Goal: Information Seeking & Learning: Compare options

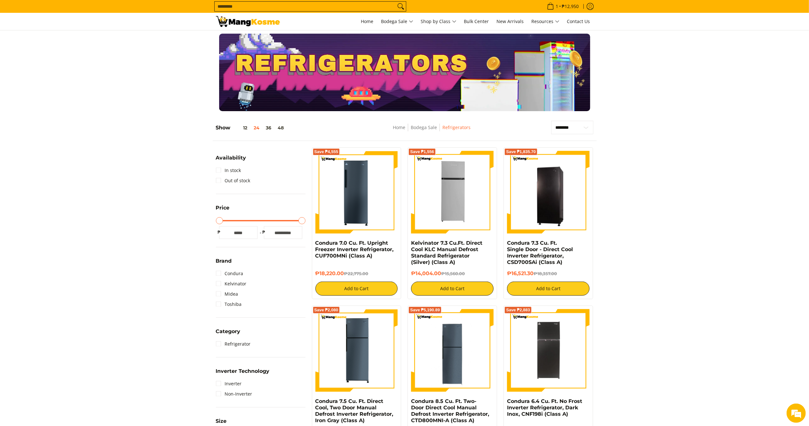
click at [255, 19] on img at bounding box center [248, 21] width 64 height 11
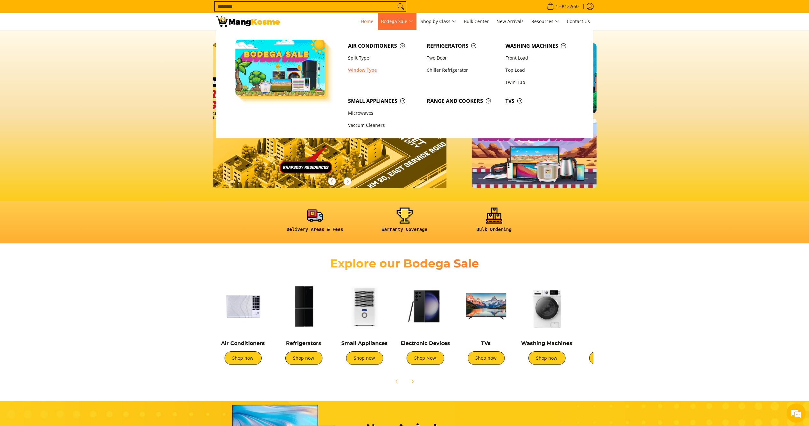
click at [362, 69] on link "Window Type" at bounding box center [384, 70] width 79 height 12
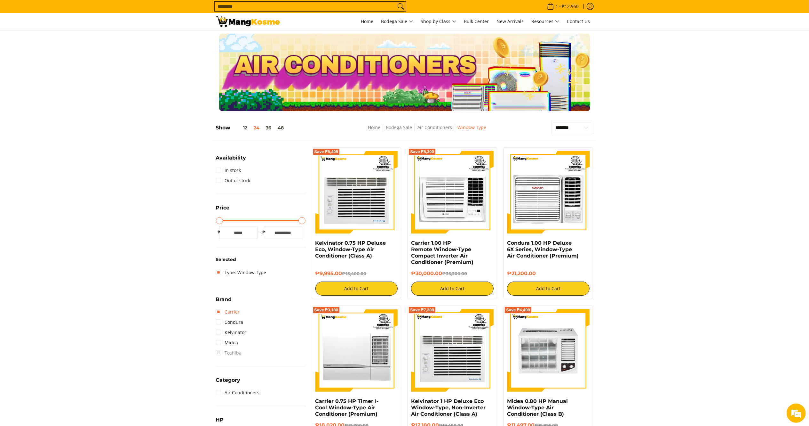
click at [228, 313] on link "Carrier" at bounding box center [228, 312] width 24 height 10
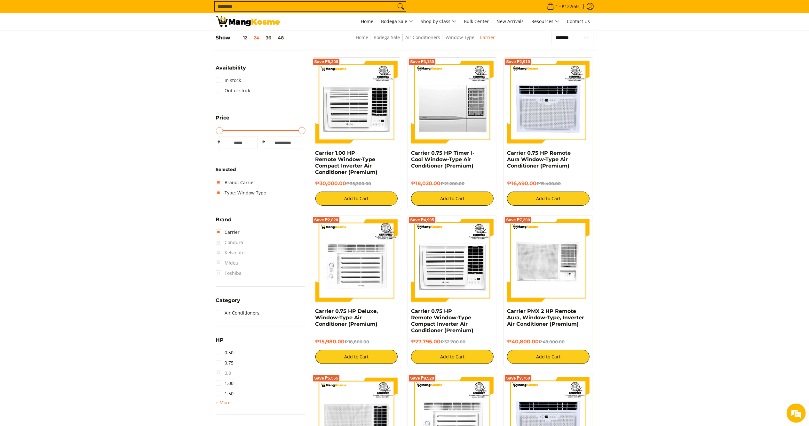
click at [219, 1] on form "Search..." at bounding box center [310, 6] width 192 height 13
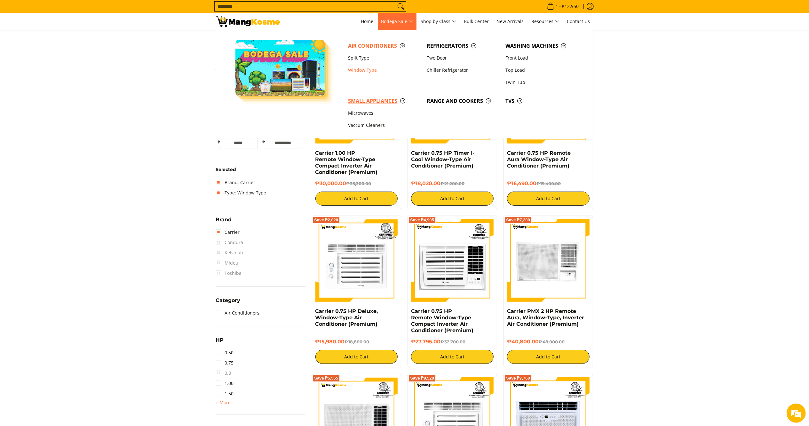
click at [384, 103] on span "Small Appliances" at bounding box center [384, 101] width 72 height 8
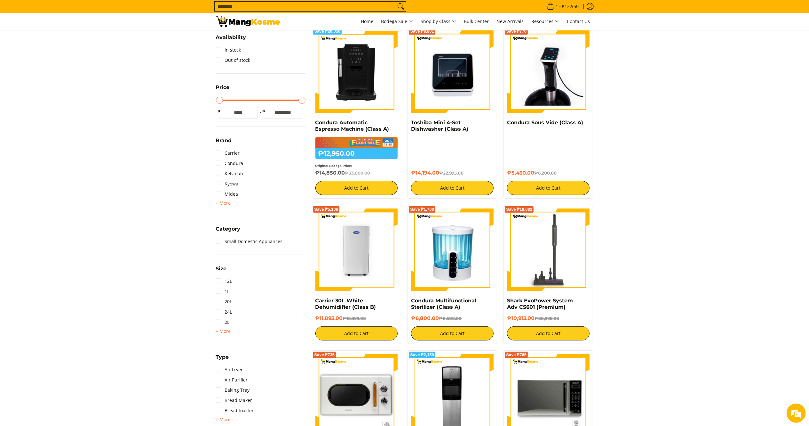
scroll to position [136, 0]
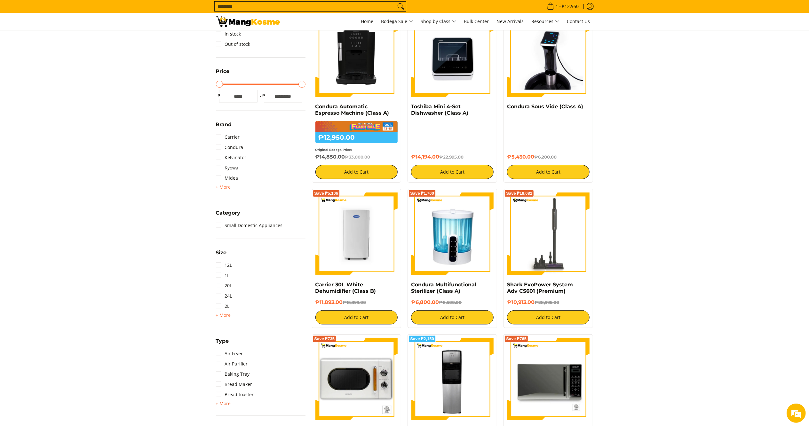
click at [223, 401] on span "+ More" at bounding box center [223, 403] width 15 height 5
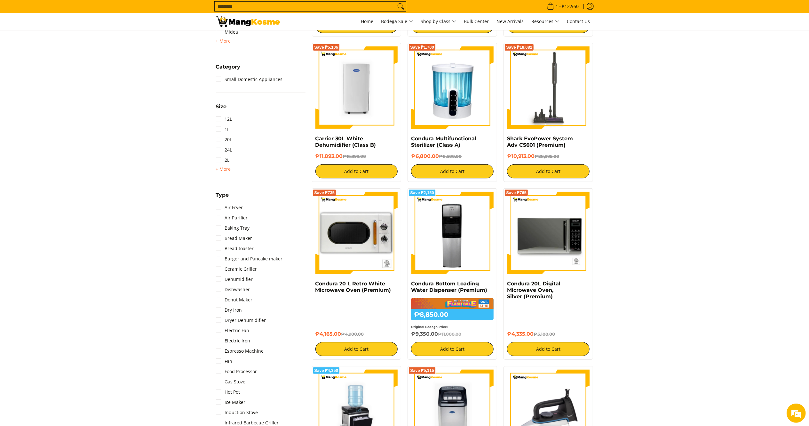
scroll to position [304, 0]
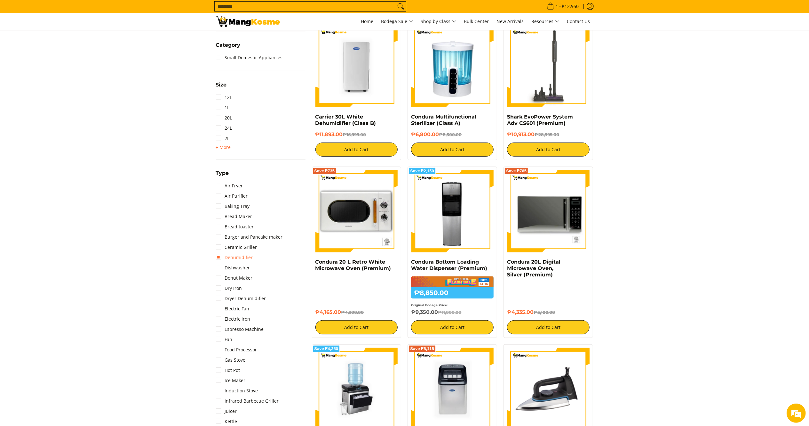
click at [228, 254] on link "Dehumidifier" at bounding box center [234, 257] width 37 height 10
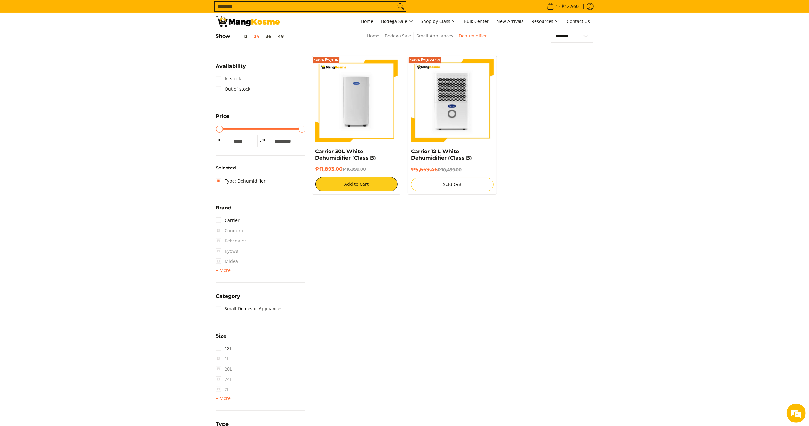
scroll to position [90, 0]
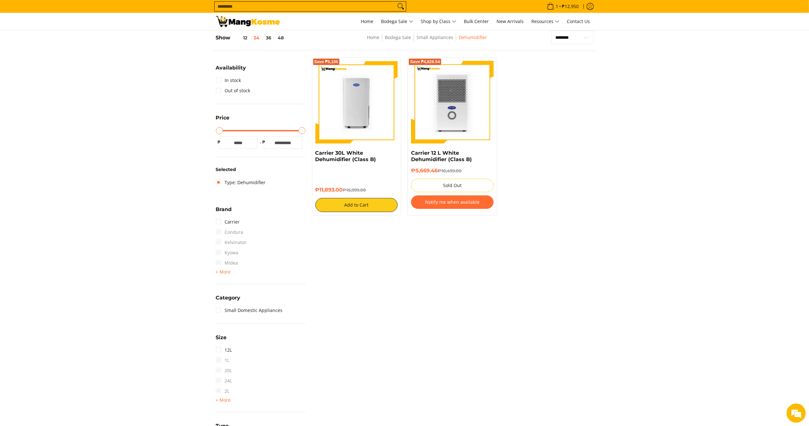
drag, startPoint x: 345, startPoint y: 189, endPoint x: 311, endPoint y: 155, distance: 48.4
click at [311, 155] on div "Save ₱5,106 Carrier 30L White Dehumidifier (Class B) ₱11,893.00 ₱16,999.00 Add …" at bounding box center [357, 136] width 96 height 158
drag, startPoint x: 352, startPoint y: 106, endPoint x: 319, endPoint y: 83, distance: 40.1
click at [352, 106] on img at bounding box center [356, 102] width 83 height 83
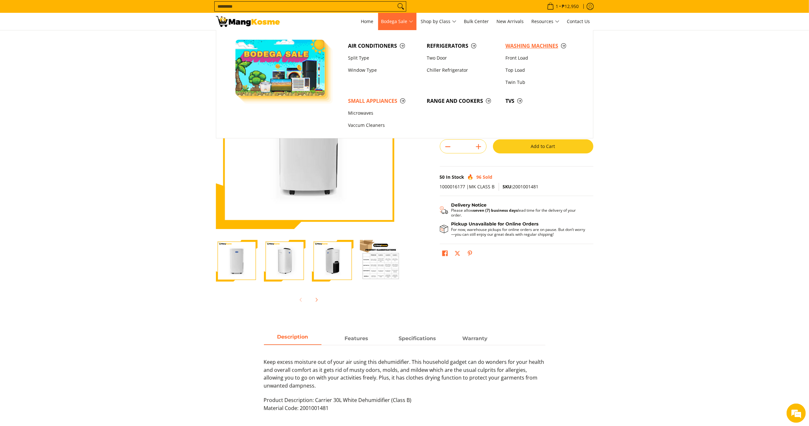
click at [516, 43] on span "Washing Machines" at bounding box center [542, 46] width 72 height 8
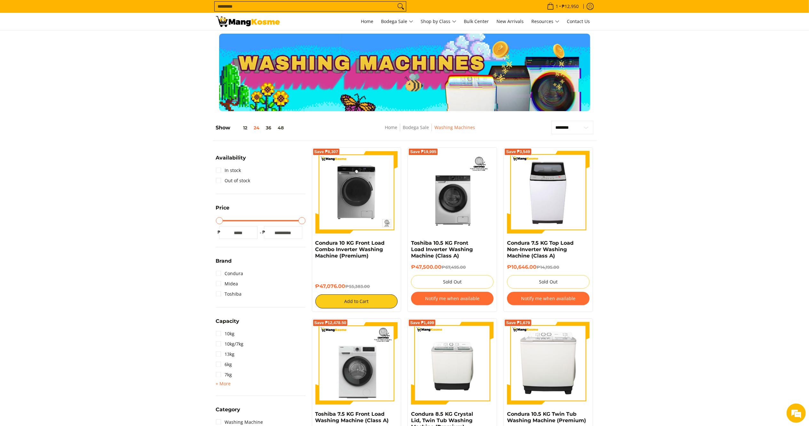
drag, startPoint x: 346, startPoint y: 285, endPoint x: 311, endPoint y: 245, distance: 52.8
click at [311, 245] on div "Save ₱8,307 Condura 10 KG Front Load Combo Inverter Washing Machine (Premium) ₱…" at bounding box center [357, 229] width 96 height 164
copy div "Condura 10 KG Front Load Combo Inverter Washing Machine (Premium) ₱47,076.00"
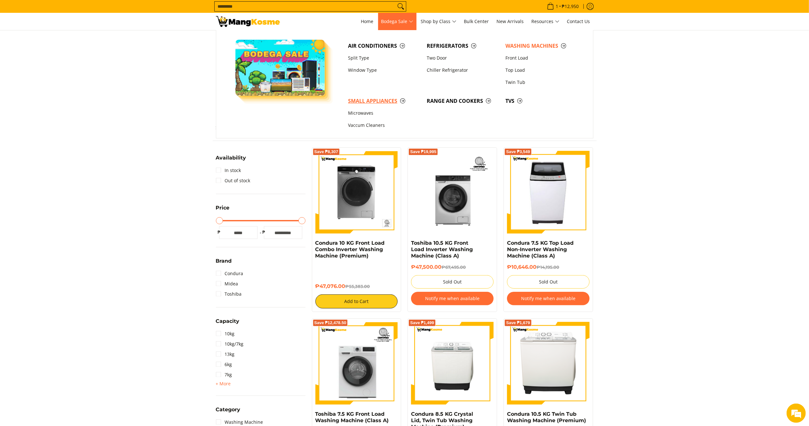
click at [375, 95] on link "Small Appliances" at bounding box center [384, 101] width 79 height 12
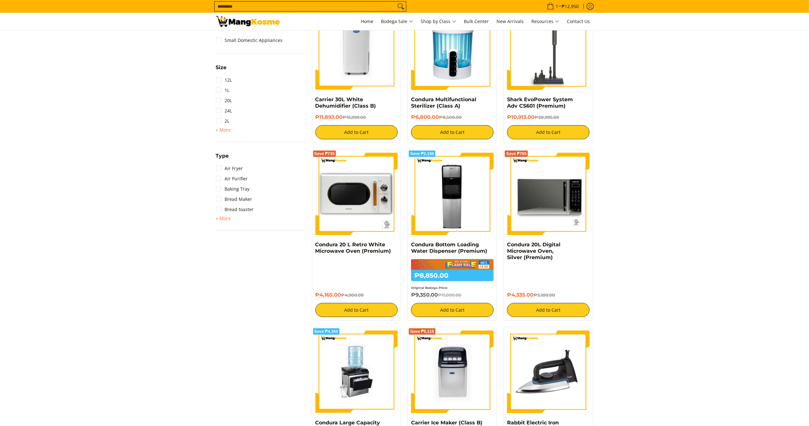
scroll to position [312, 0]
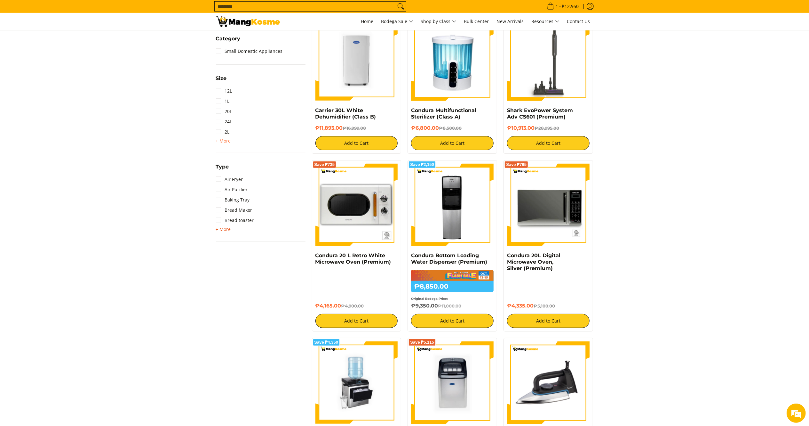
click at [227, 229] on span "+ More" at bounding box center [223, 229] width 15 height 5
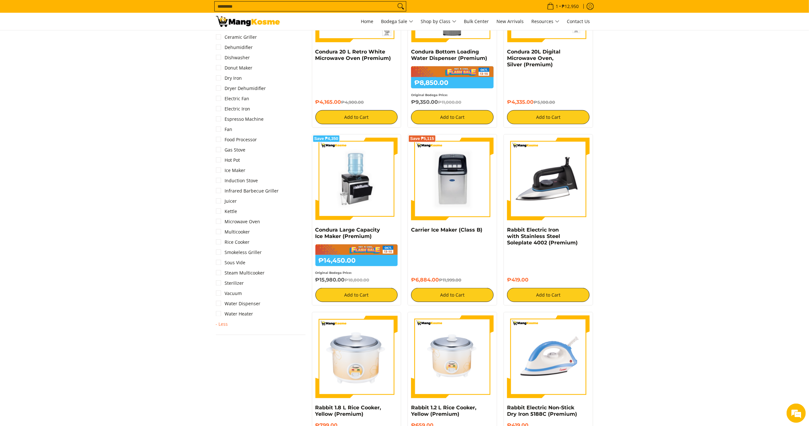
scroll to position [557, 0]
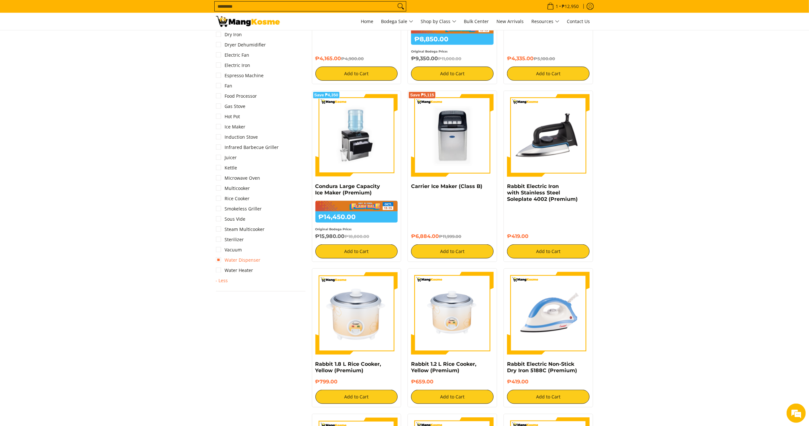
click at [255, 259] on link "Water Dispenser" at bounding box center [238, 260] width 45 height 10
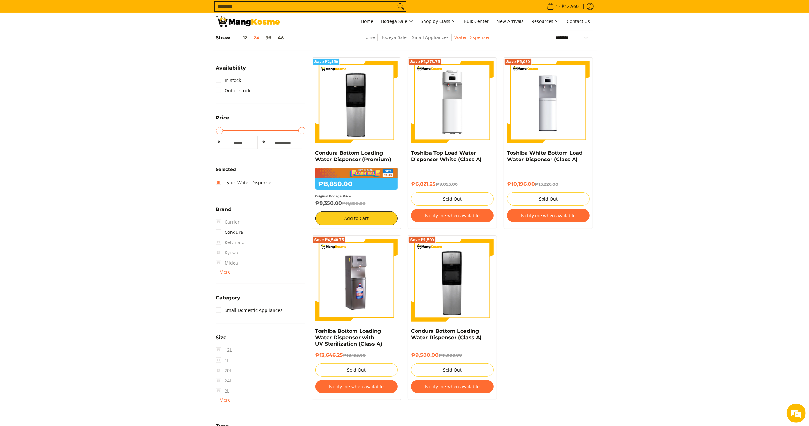
drag, startPoint x: 342, startPoint y: 202, endPoint x: 310, endPoint y: 152, distance: 59.7
click at [310, 152] on div "Save ₱2,150 Condura Bottom Loading Water Dispenser (Premium) ₱8,850.00 ₱11,000.…" at bounding box center [357, 142] width 96 height 171
copy div "Condura Bottom Loading Water Dispenser (Premium) ₱8,850.00 ₱11,000.00 Original …"
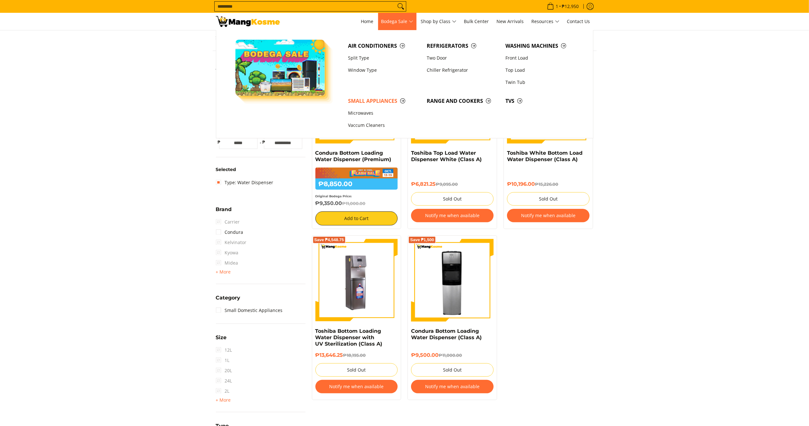
click at [446, 39] on span "Air Conditioners Split Type Window Type Refrigerators Two Door Washing Machines" at bounding box center [464, 84] width 238 height 108
click at [452, 47] on span "Refrigerators" at bounding box center [463, 46] width 72 height 8
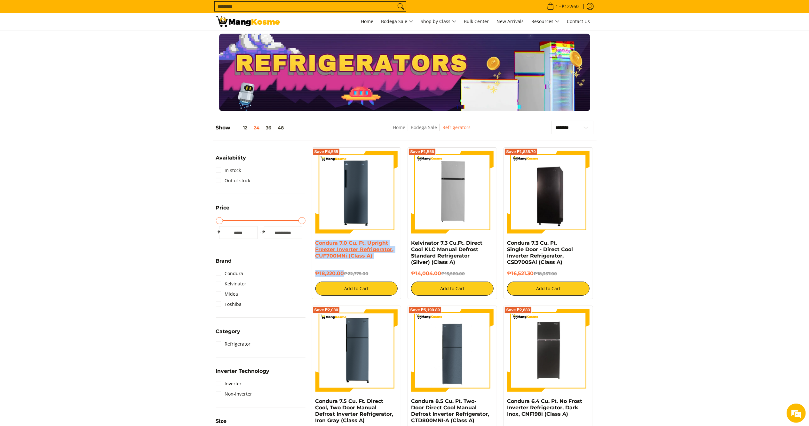
drag, startPoint x: 343, startPoint y: 271, endPoint x: 316, endPoint y: 243, distance: 39.4
click at [316, 243] on div "Condura 7.0 Cu. Ft. Upright Freezer Inverter Refrigerator, CUF700MNi (Class A) …" at bounding box center [356, 268] width 83 height 56
copy div "Condura 7.0 Cu. Ft. Upright Freezer Inverter Refrigerator, CUF700MNi (Class A) …"
click at [335, 190] on img at bounding box center [356, 192] width 83 height 83
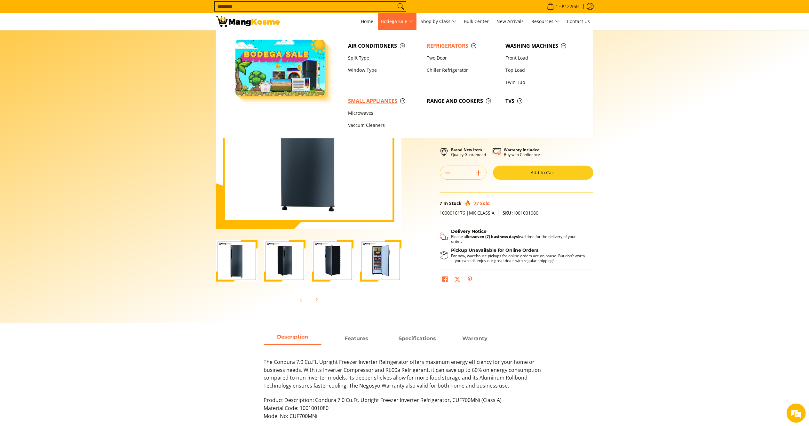
click at [377, 102] on span "Small Appliances" at bounding box center [384, 101] width 72 height 8
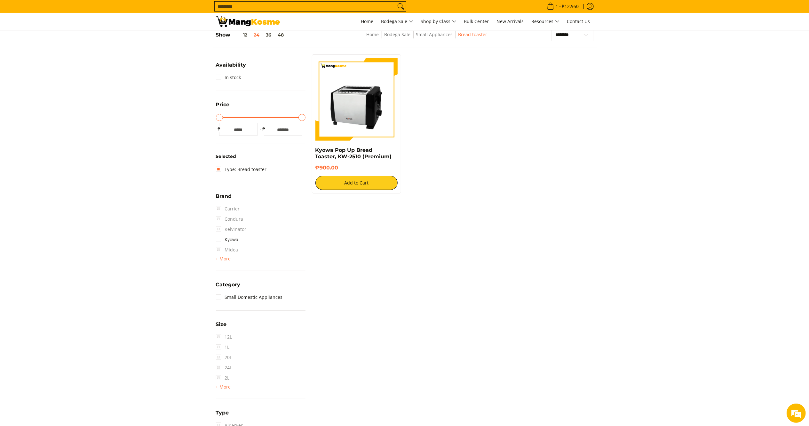
scroll to position [90, 0]
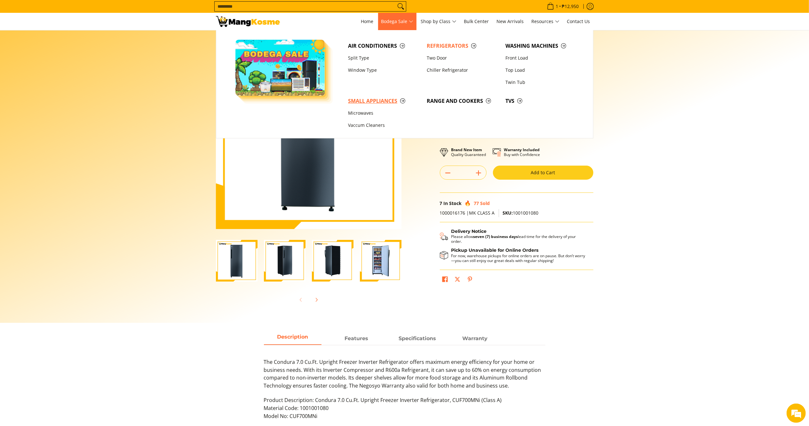
click at [362, 97] on link "Small Appliances" at bounding box center [384, 101] width 79 height 12
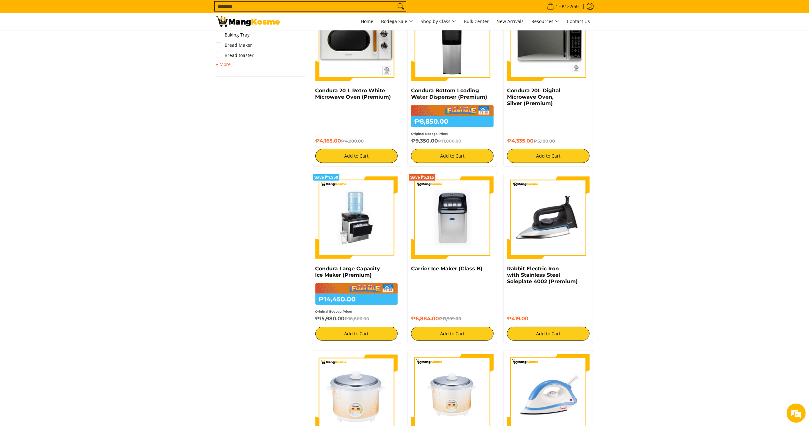
scroll to position [381, 0]
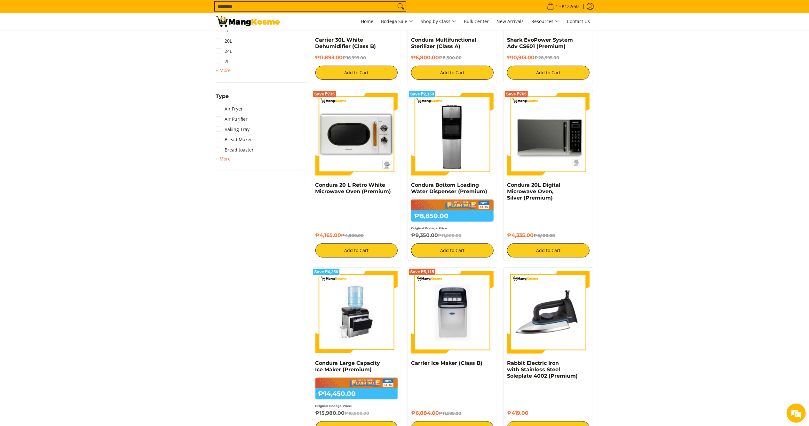
click at [227, 160] on span "+ More" at bounding box center [223, 158] width 15 height 5
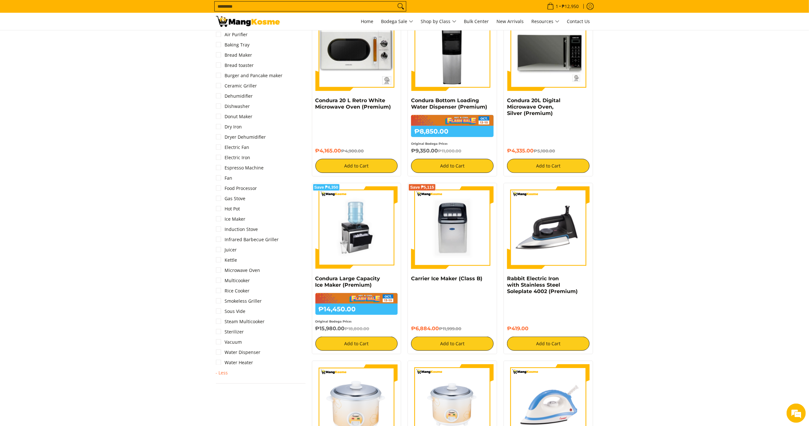
scroll to position [470, 0]
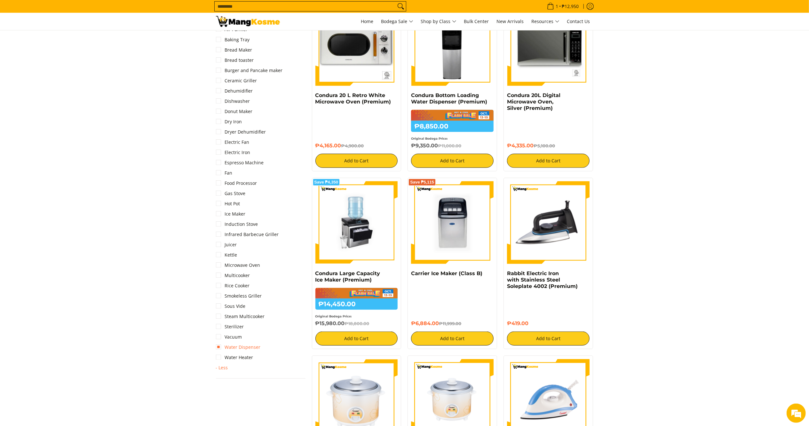
click at [238, 347] on link "Water Dispenser" at bounding box center [238, 347] width 45 height 10
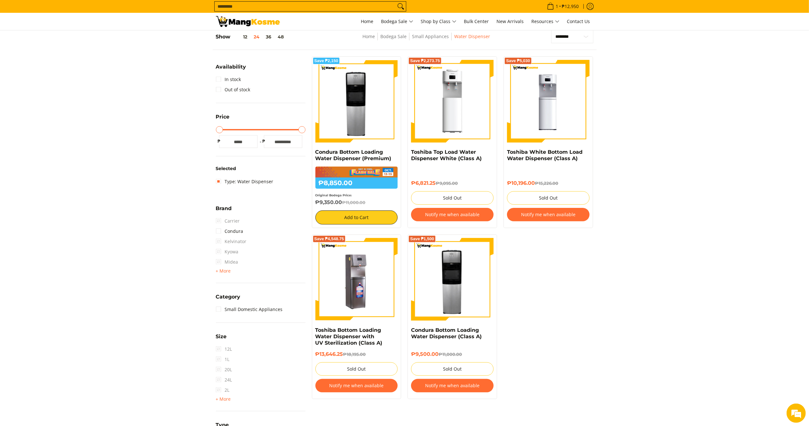
scroll to position [90, 0]
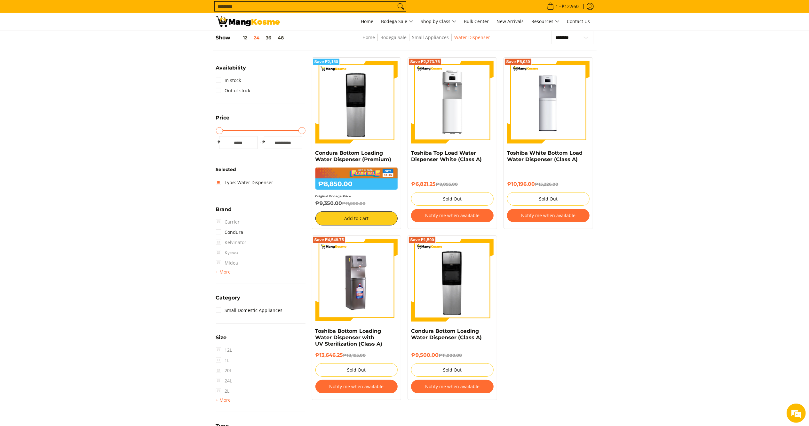
drag, startPoint x: 342, startPoint y: 203, endPoint x: 309, endPoint y: 153, distance: 60.1
click at [309, 153] on div "Save ₱2,150 Condura Bottom Loading Water Dispenser (Premium) ₱8,850.00 ₱11,000.…" at bounding box center [357, 142] width 96 height 171
copy div "Condura Bottom Loading Water Dispenser (Premium) ₱8,850.00 ₱11,000.00 Original …"
click at [351, 99] on img at bounding box center [356, 102] width 83 height 83
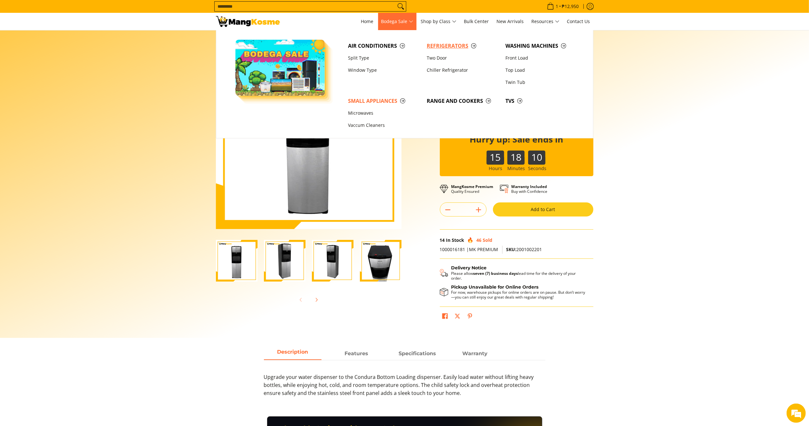
click at [435, 44] on span "Refrigerators" at bounding box center [463, 46] width 72 height 8
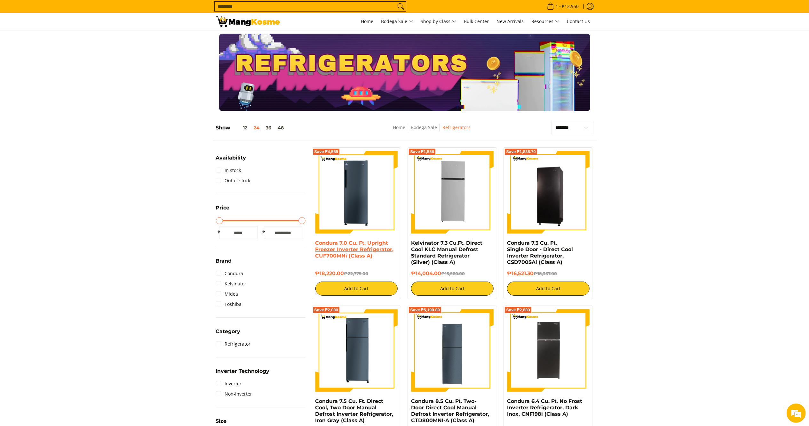
drag, startPoint x: 346, startPoint y: 273, endPoint x: 323, endPoint y: 237, distance: 42.4
click at [316, 242] on div "Condura 7.0 Cu. Ft. Upright Freezer Inverter Refrigerator, CUF700MNi (Class A) …" at bounding box center [356, 268] width 83 height 56
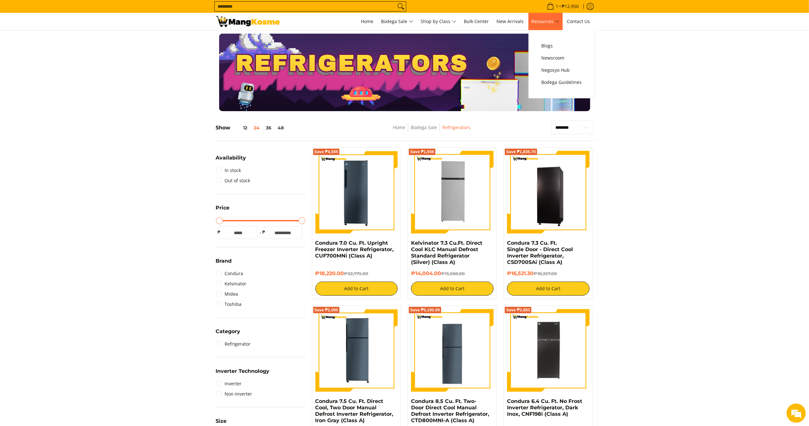
copy div "Condura 7.0 Cu. Ft. Upright Freezer Inverter Refrigerator, CUF700MNi (Class A) …"
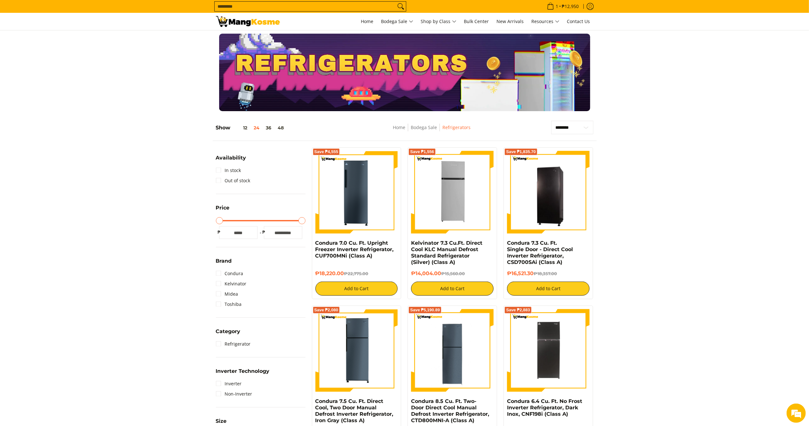
drag, startPoint x: 349, startPoint y: 210, endPoint x: 300, endPoint y: 161, distance: 69.7
click at [350, 210] on img at bounding box center [356, 192] width 83 height 83
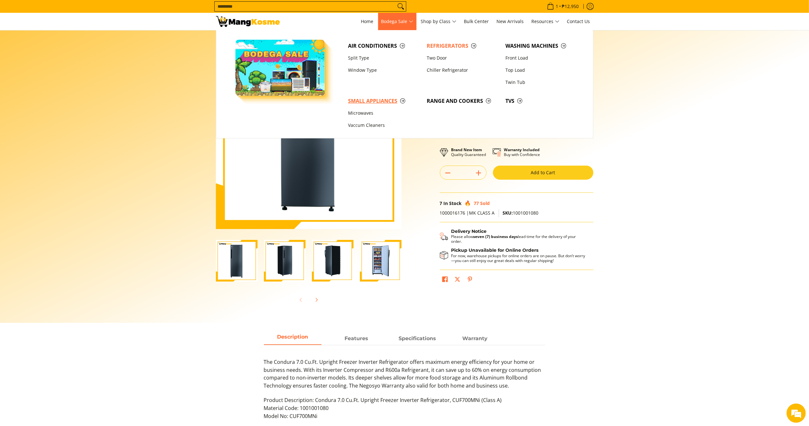
click at [377, 96] on link "Small Appliances" at bounding box center [384, 101] width 79 height 12
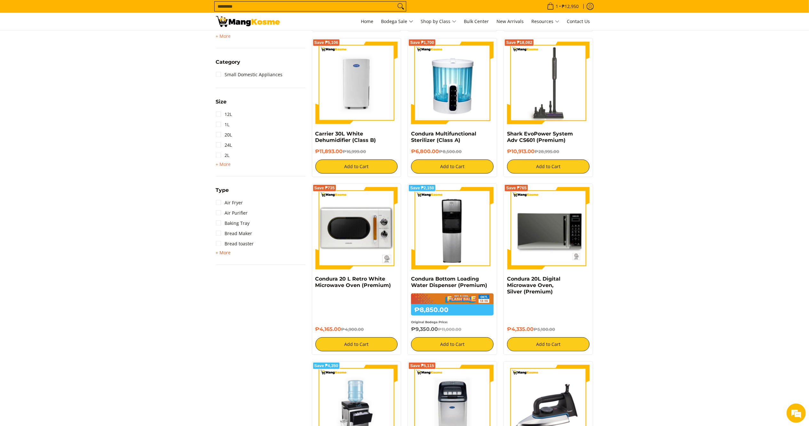
click at [224, 252] on span "+ More" at bounding box center [223, 252] width 15 height 5
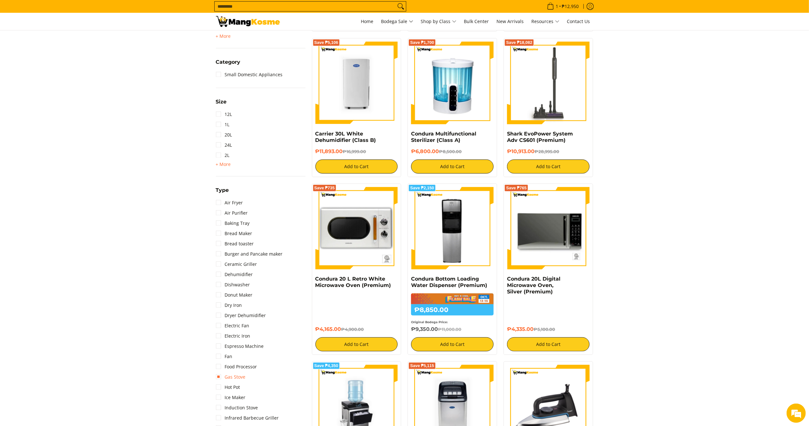
click at [235, 376] on link "Gas Stove" at bounding box center [231, 376] width 30 height 10
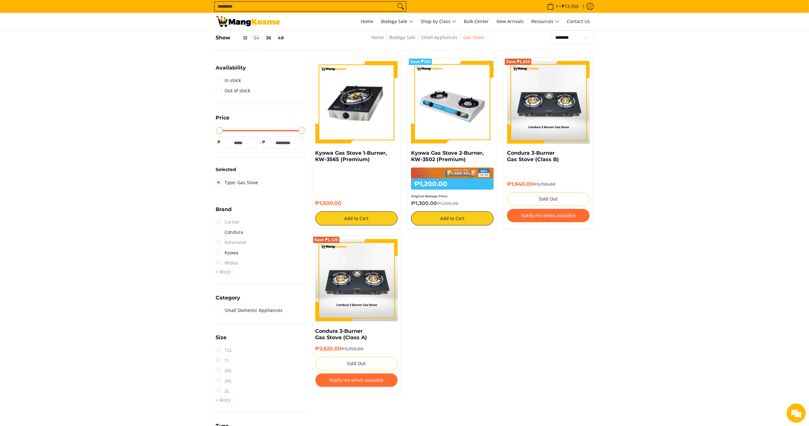
drag, startPoint x: 437, startPoint y: 203, endPoint x: 408, endPoint y: 150, distance: 60.1
click at [408, 150] on div "Save ₱100 Kyowa Gas Stove 2-Burner, KW-3502 (Premium) ₱1,200.00 ₱1,300.00 Origi…" at bounding box center [453, 142] width 90 height 171
copy div "Kyowa Gas Stove 2-Burner, KW-3502 (Premium) ₱1,200.00 ₱1,300.00 Original Bodega…"
drag, startPoint x: 342, startPoint y: 205, endPoint x: 309, endPoint y: 150, distance: 64.1
click at [309, 150] on div "Kyowa Gas Stove 1-Burner, KW-3565 (Premium) ₱1,500.00 Add to Cart" at bounding box center [357, 142] width 96 height 171
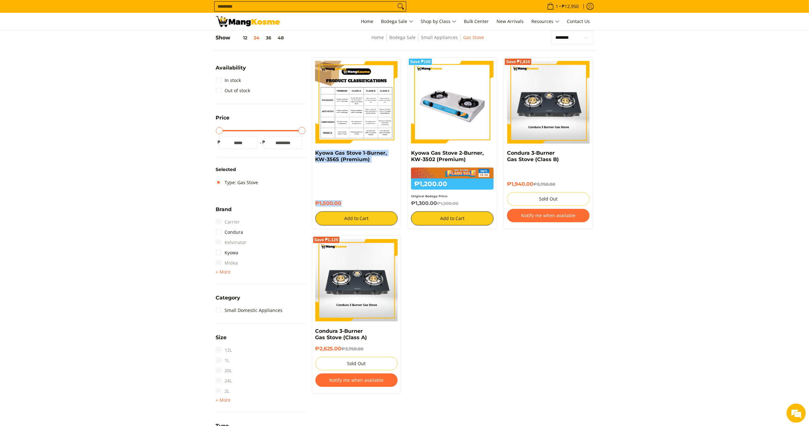
copy div "Kyowa Gas Stove 1-Burner, KW-3565 (Premium) ₱1,500.00"
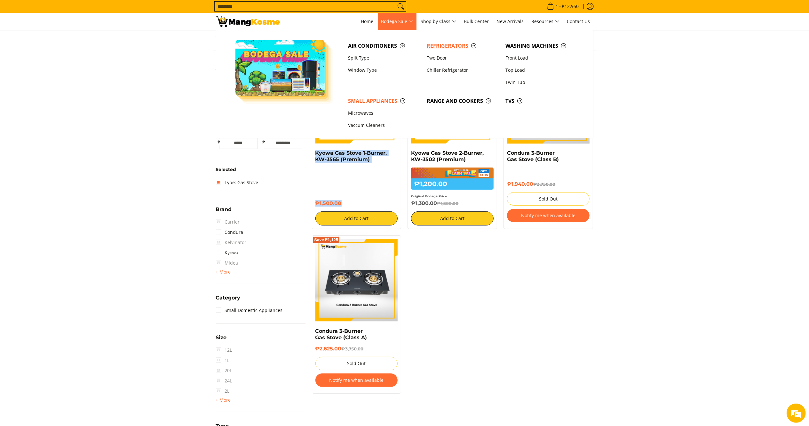
click at [455, 42] on span "Refrigerators" at bounding box center [463, 46] width 72 height 8
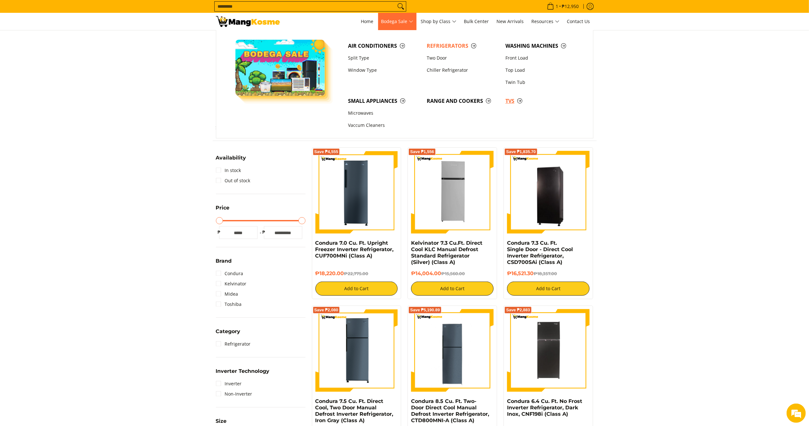
click at [513, 97] on link "TVs" at bounding box center [541, 101] width 79 height 12
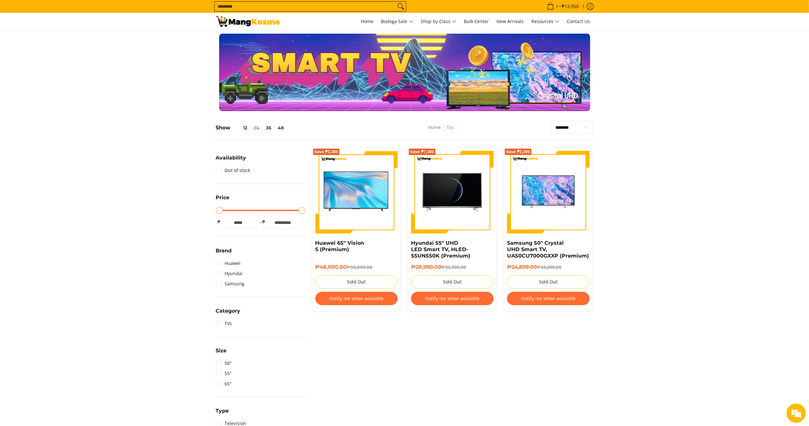
click at [244, 20] on img at bounding box center [248, 21] width 64 height 11
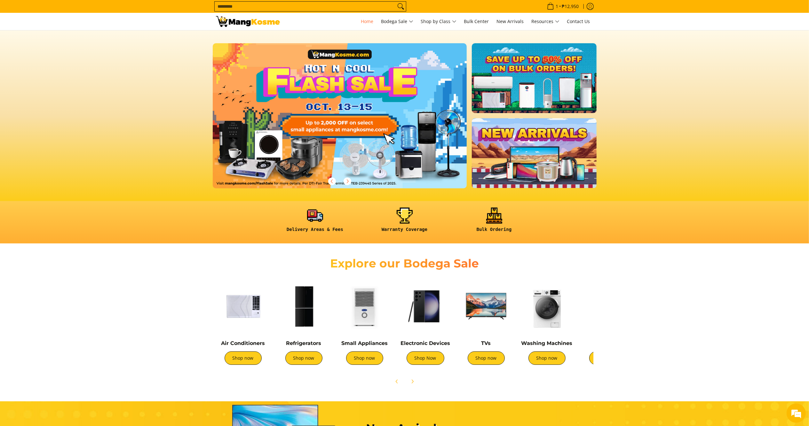
scroll to position [0, 1038]
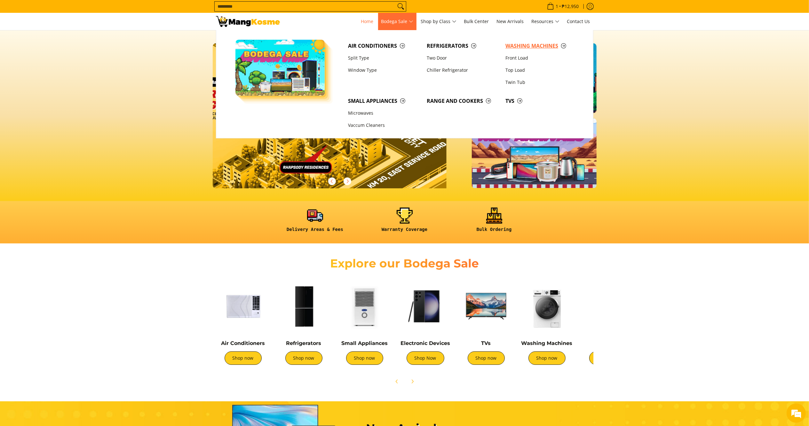
click at [510, 44] on span "Washing Machines" at bounding box center [542, 46] width 72 height 8
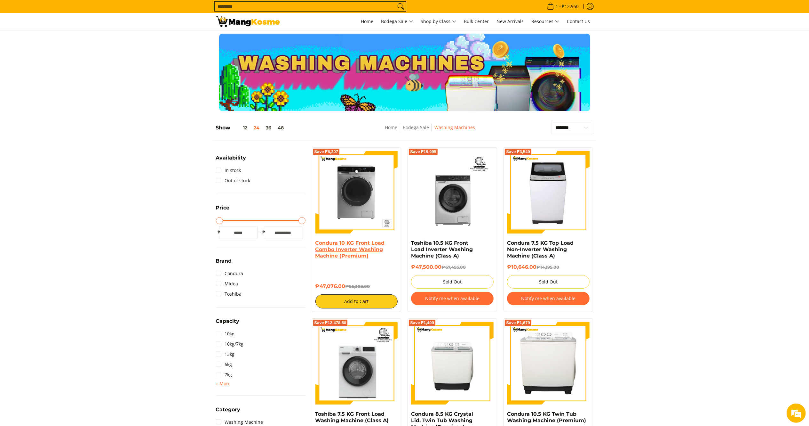
drag, startPoint x: 346, startPoint y: 287, endPoint x: 315, endPoint y: 243, distance: 54.0
click at [315, 243] on div "Condura 10 KG Front Load Combo Inverter Washing Machine (Premium) ₱47,076.00 ₱5…" at bounding box center [356, 274] width 83 height 68
copy div "Condura 10 KG Front Load Combo Inverter Washing Machine (Premium) ₱47,076.00"
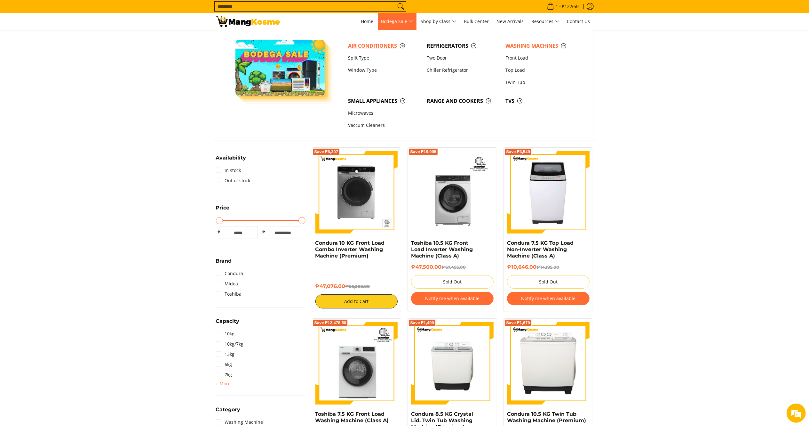
click at [362, 42] on span "Air Conditioners" at bounding box center [384, 46] width 72 height 8
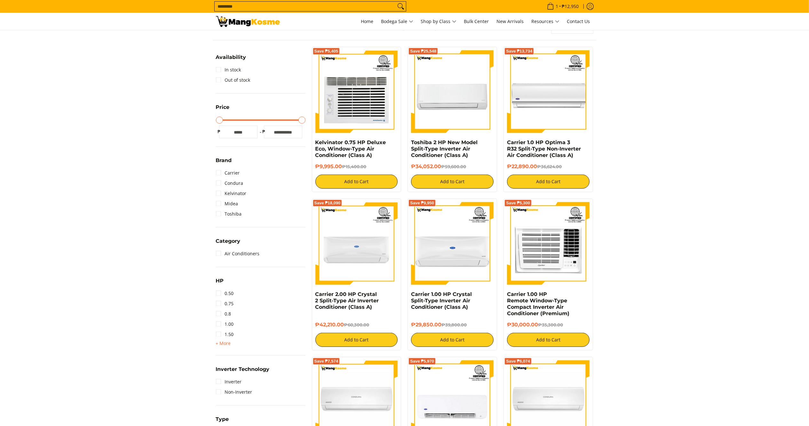
scroll to position [100, 0]
click at [223, 323] on link "1.00" at bounding box center [225, 324] width 18 height 10
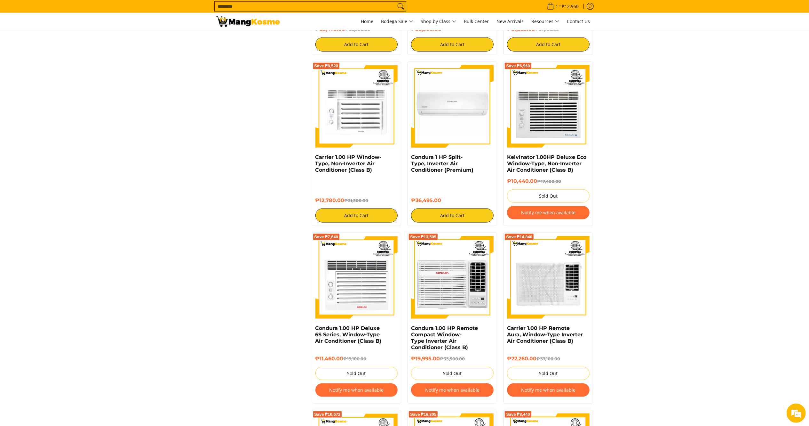
click at [260, 21] on img at bounding box center [248, 21] width 64 height 11
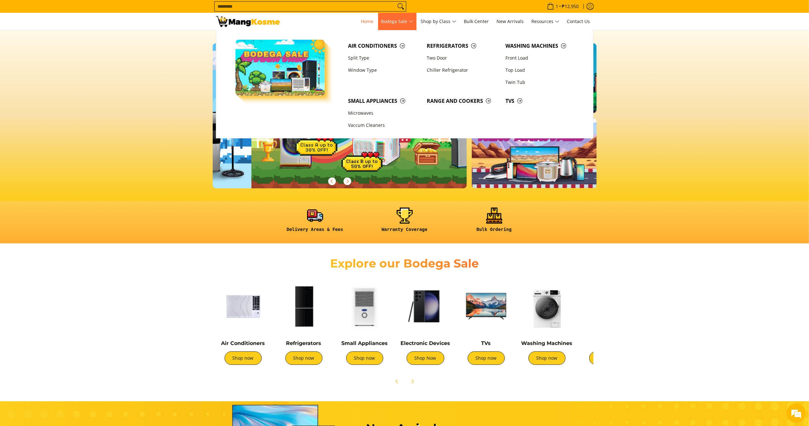
scroll to position [0, 254]
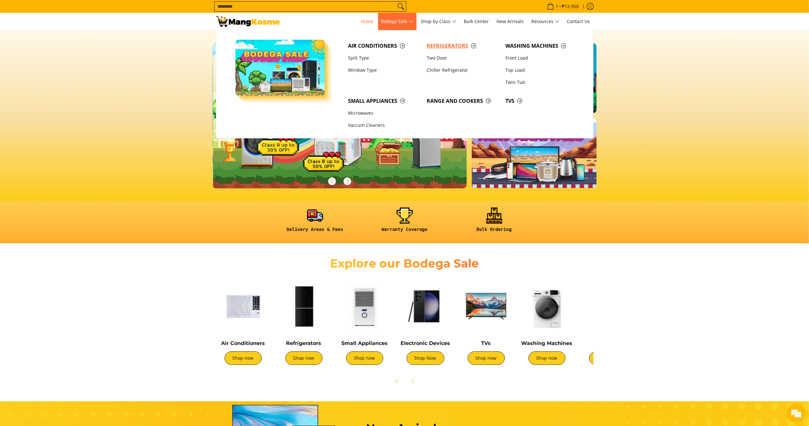
click at [438, 45] on span "Refrigerators" at bounding box center [463, 46] width 72 height 8
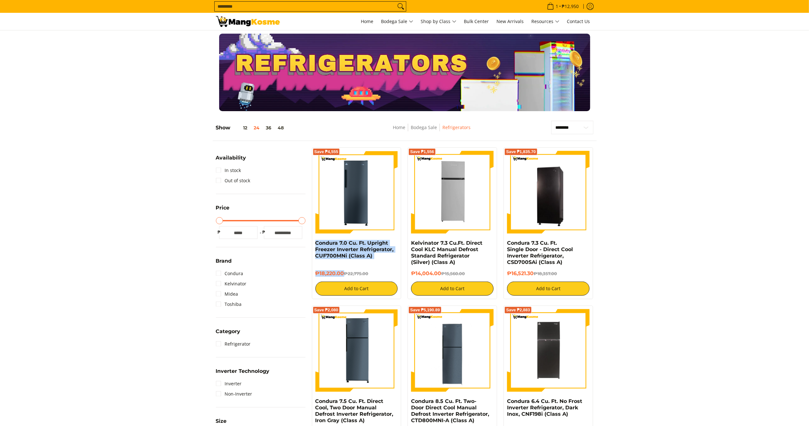
click at [310, 242] on div "Save ₱4,555 Condura 7.0 Cu. Ft. Upright Freezer Inverter Refrigerator, CUF700MN…" at bounding box center [357, 223] width 96 height 152
drag, startPoint x: 381, startPoint y: 186, endPoint x: 374, endPoint y: 185, distance: 6.5
click at [381, 186] on img at bounding box center [356, 192] width 83 height 83
drag, startPoint x: 443, startPoint y: 271, endPoint x: 409, endPoint y: 244, distance: 43.5
click at [409, 244] on div "Save ₱1,556 Kelvinator 7.3 Cu.Ft. Direct Cool KLC Manual Defrost Standard Refri…" at bounding box center [453, 223] width 90 height 152
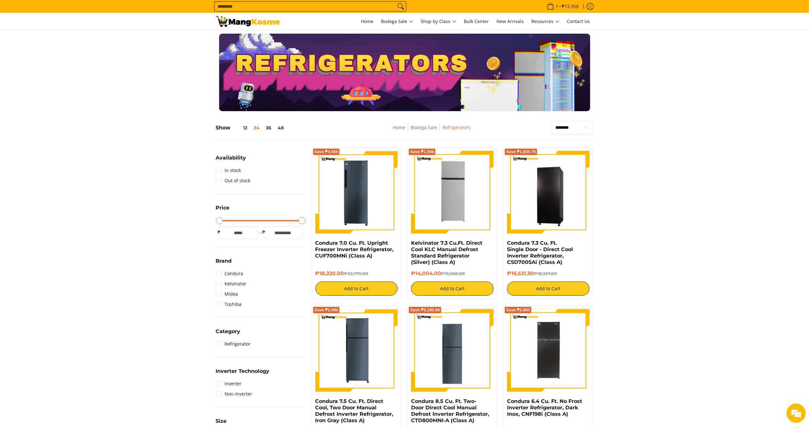
copy div "Kelvinator 7.3 Cu.Ft. Direct Cool KLC Manual Defrost Standard Refrigerator (Sil…"
drag, startPoint x: 522, startPoint y: 261, endPoint x: 505, endPoint y: 244, distance: 24.2
click at [505, 244] on div "Save ₱1,835.70 Condura 7.3 Cu. Ft. Single Door - Direct Cool Inverter Refrigera…" at bounding box center [549, 223] width 90 height 152
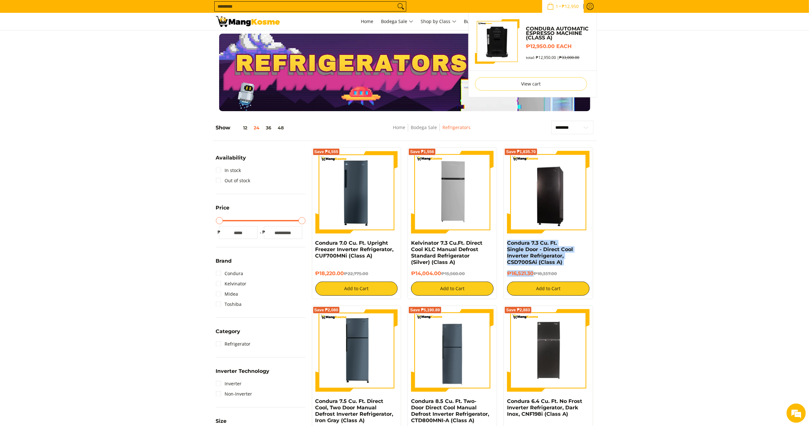
copy div "Condura 7.3 Cu. Ft. Single Door - Direct Cool Inverter Refrigerator, CSD700SAi …"
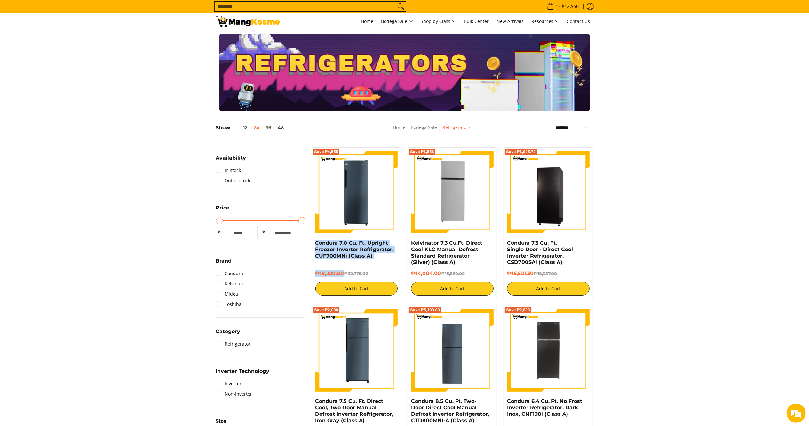
drag, startPoint x: 343, startPoint y: 273, endPoint x: 315, endPoint y: 241, distance: 42.8
click at [315, 241] on div "Save ₱4,555 Condura 7.0 Cu. Ft. Upright Freezer Inverter Refrigerator, CUF700MN…" at bounding box center [357, 223] width 90 height 152
copy div "Condura 7.0 Cu. Ft. Upright Freezer Inverter Refrigerator, CUF700MNi (Class A) …"
click at [246, 20] on img at bounding box center [248, 21] width 64 height 11
